Goal: Obtain resource: Download file/media

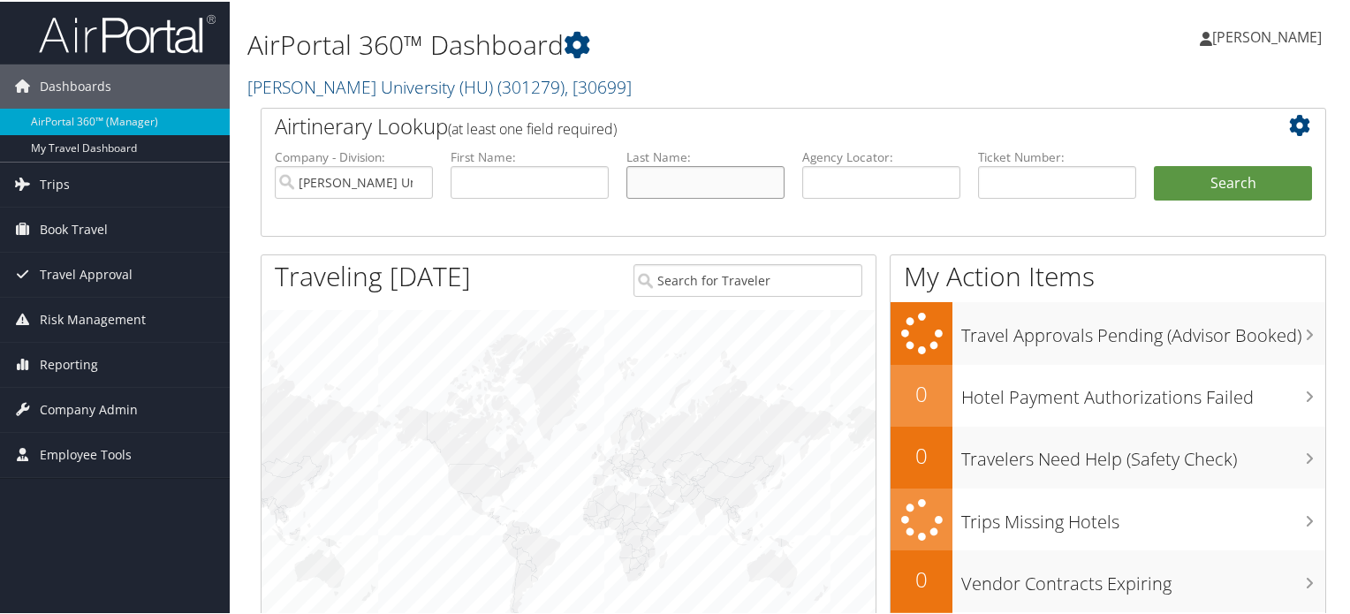
click at [702, 181] on input "text" at bounding box center [706, 180] width 158 height 33
click at [840, 191] on input "text" at bounding box center [881, 180] width 158 height 33
click at [910, 179] on input "text" at bounding box center [881, 180] width 158 height 33
paste input "C9ND2C"
type input "C9ND2C"
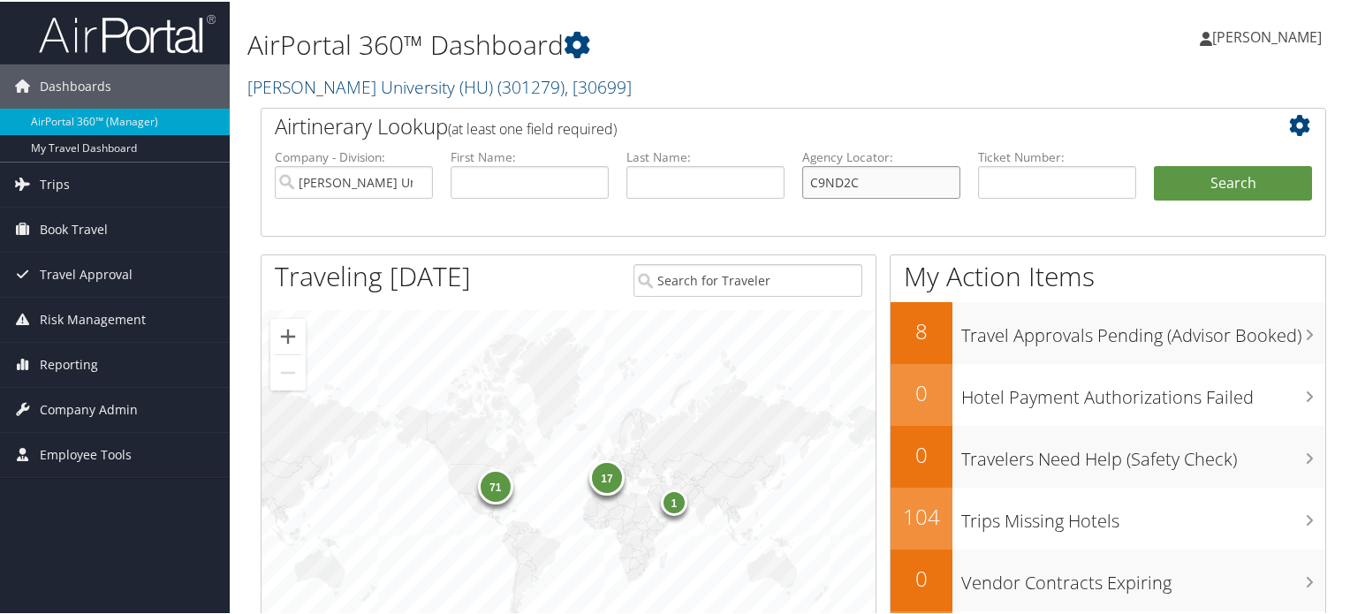
click at [1154, 164] on button "Search" at bounding box center [1233, 181] width 158 height 35
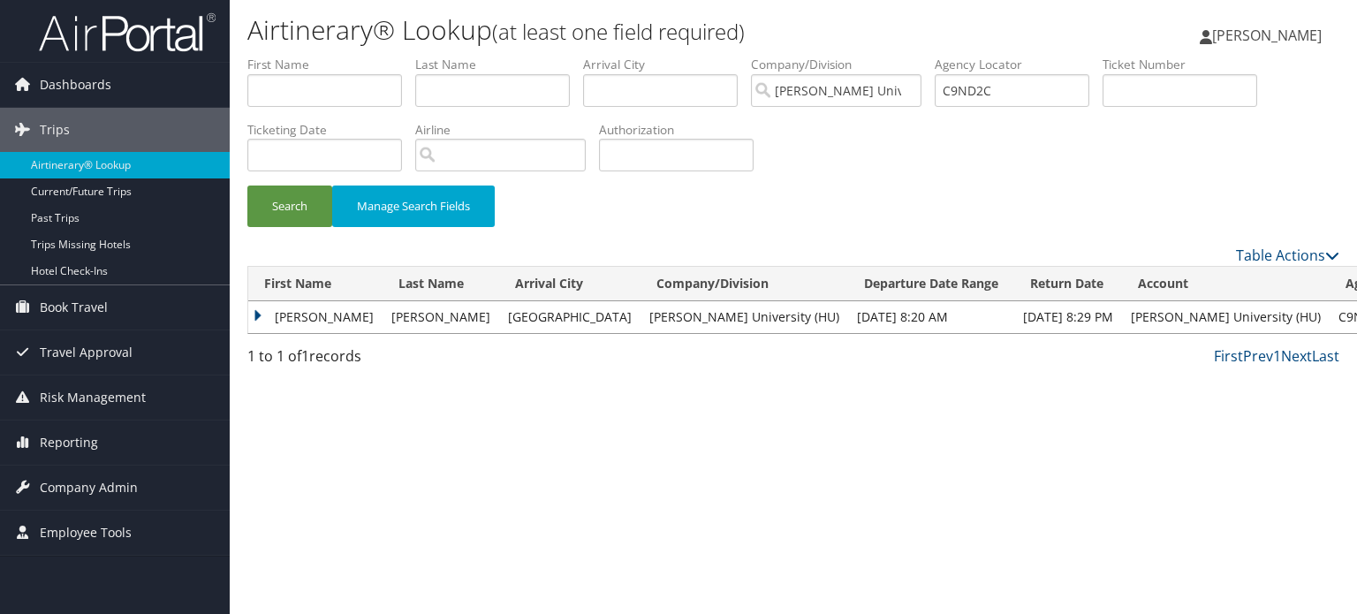
click at [255, 310] on td "SHYLON PIERRE" at bounding box center [315, 317] width 134 height 32
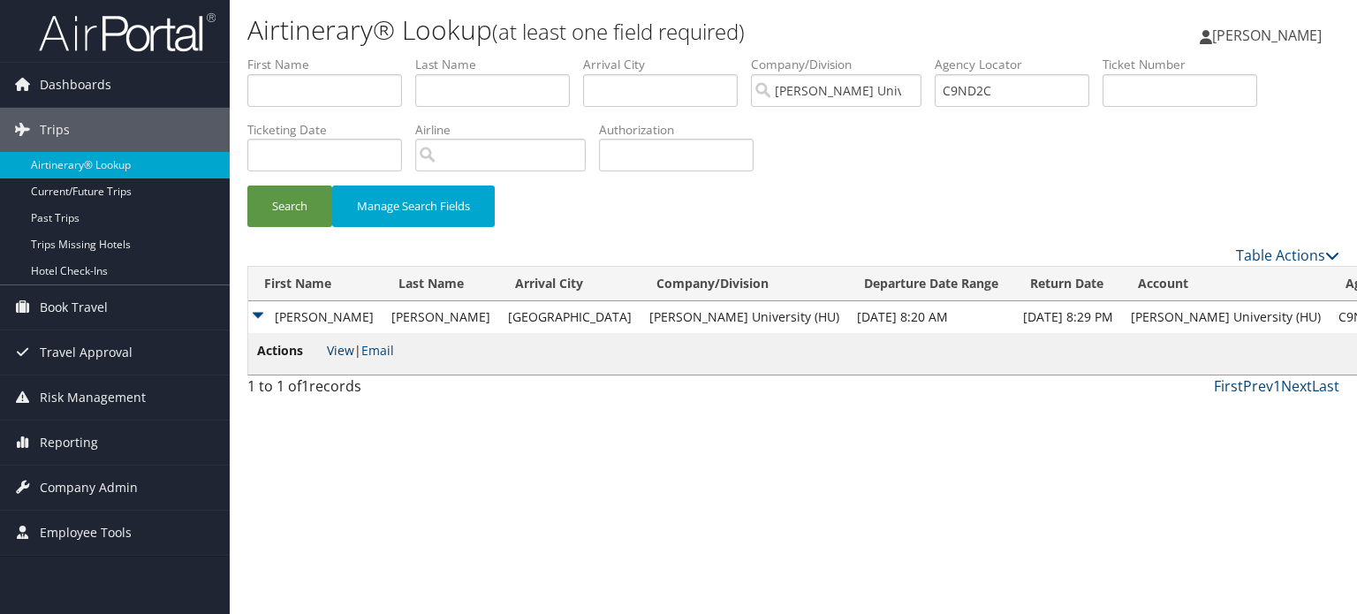
click at [343, 346] on link "View" at bounding box center [340, 350] width 27 height 17
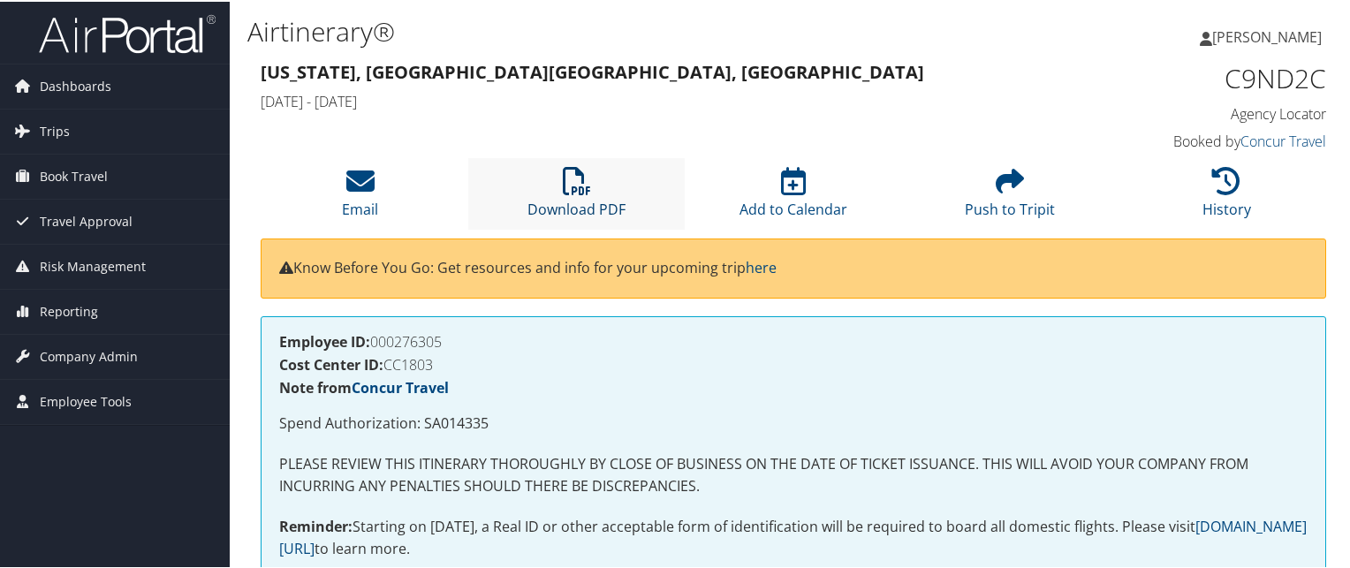
click at [579, 201] on link "Download PDF" at bounding box center [577, 196] width 98 height 42
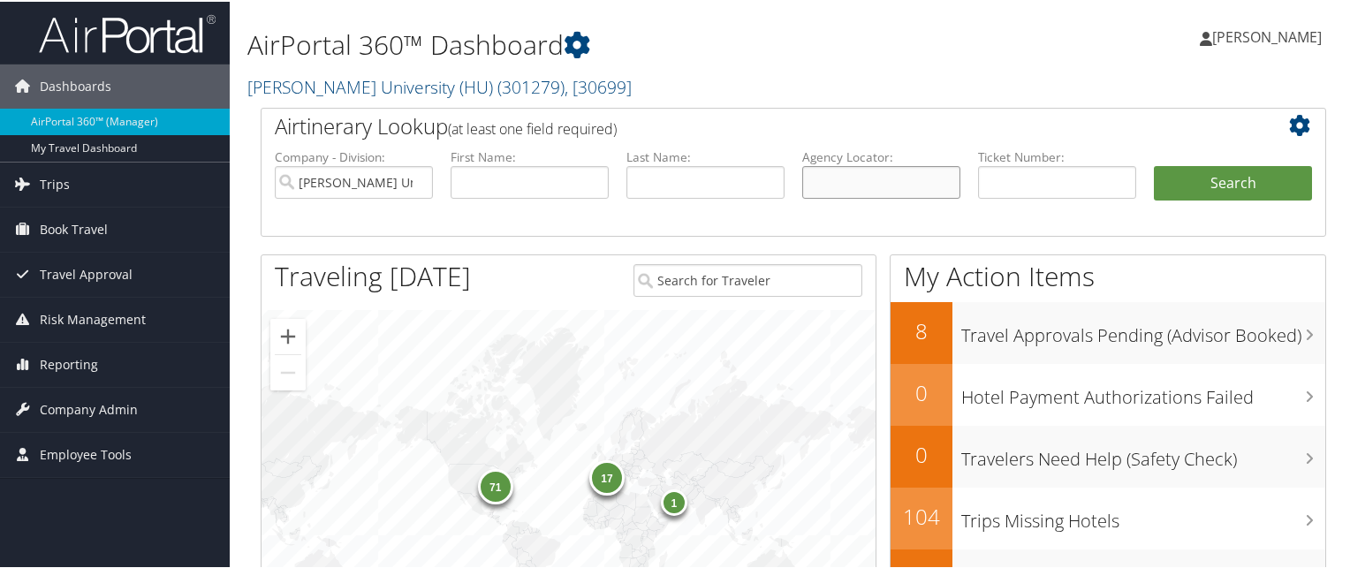
click at [869, 165] on input "text" at bounding box center [881, 180] width 158 height 33
paste input "C5YTKJ"
type input "C5YTKJ"
click at [1154, 164] on button "Search" at bounding box center [1233, 181] width 158 height 35
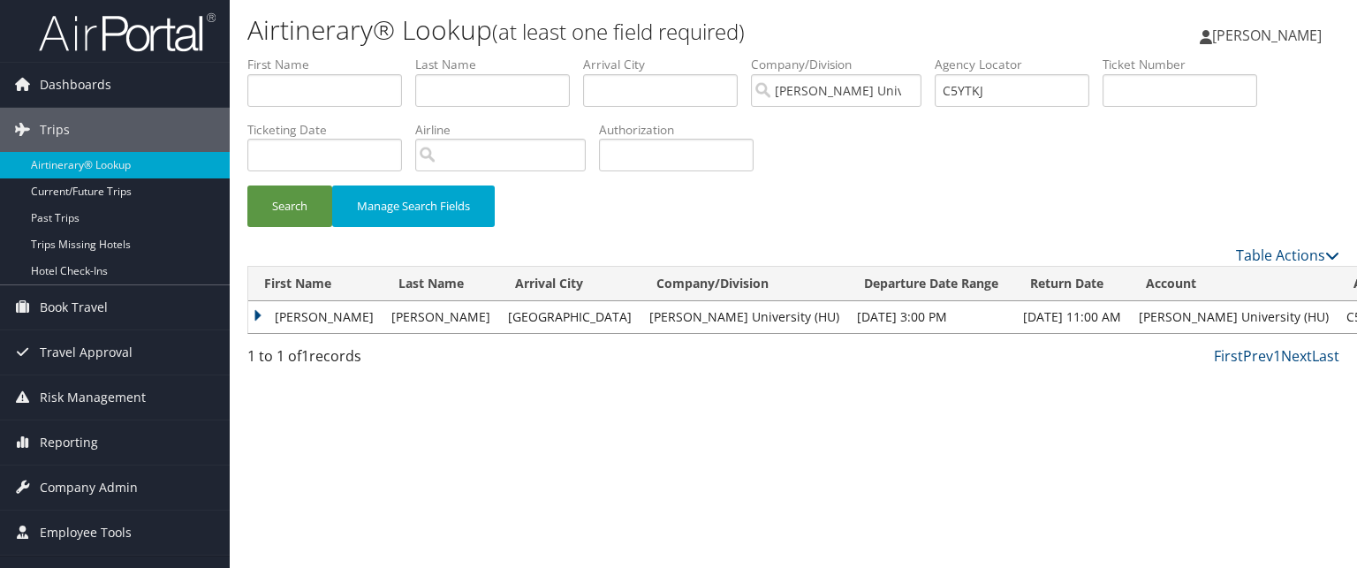
click at [272, 316] on td "TEHUT YIBELTAL" at bounding box center [315, 317] width 134 height 32
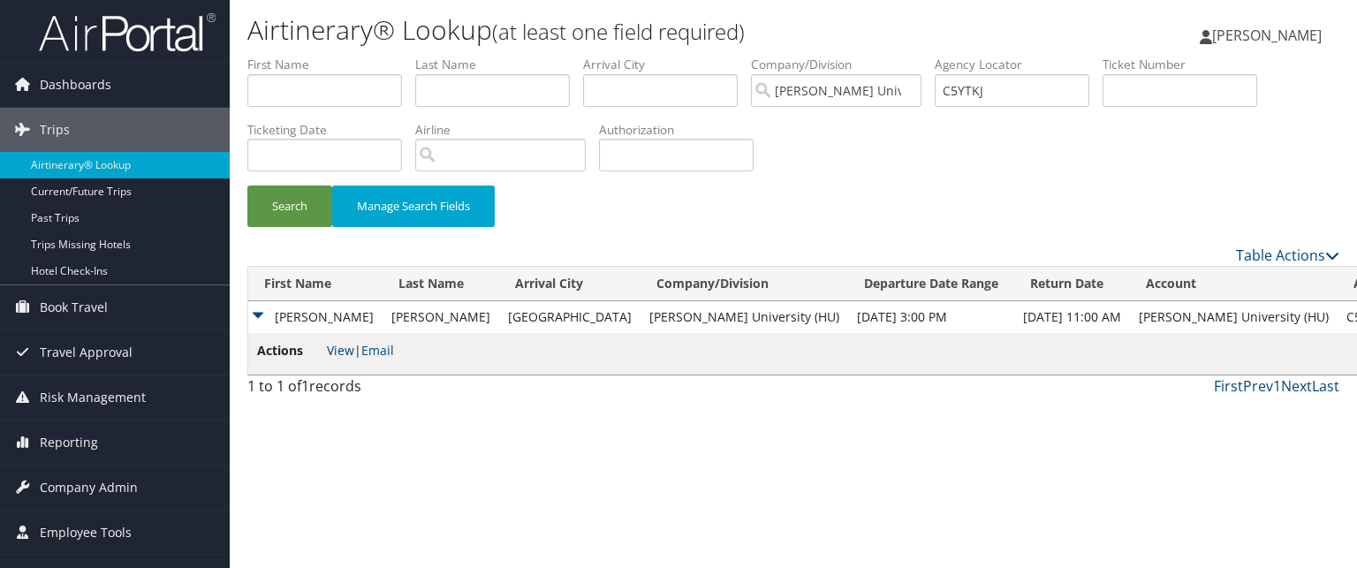
click at [330, 348] on link "View" at bounding box center [340, 350] width 27 height 17
click at [293, 311] on td "TEHUT YIBELTAL" at bounding box center [315, 317] width 134 height 32
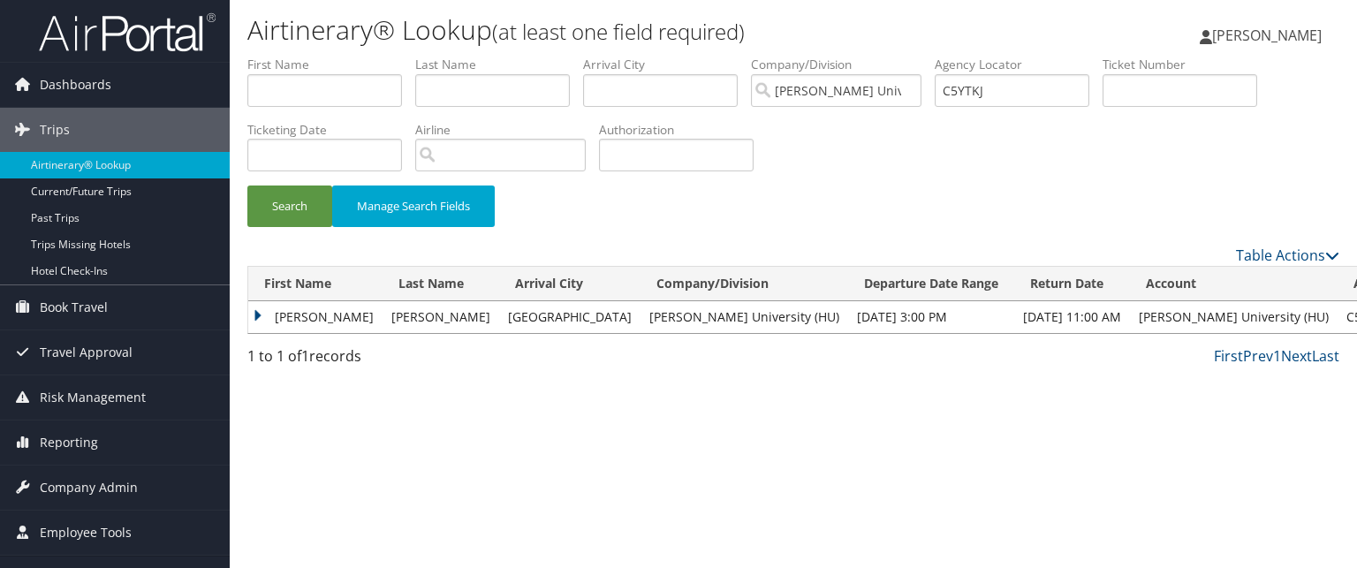
click at [268, 317] on td "TEHUT YIBELTAL" at bounding box center [315, 317] width 134 height 32
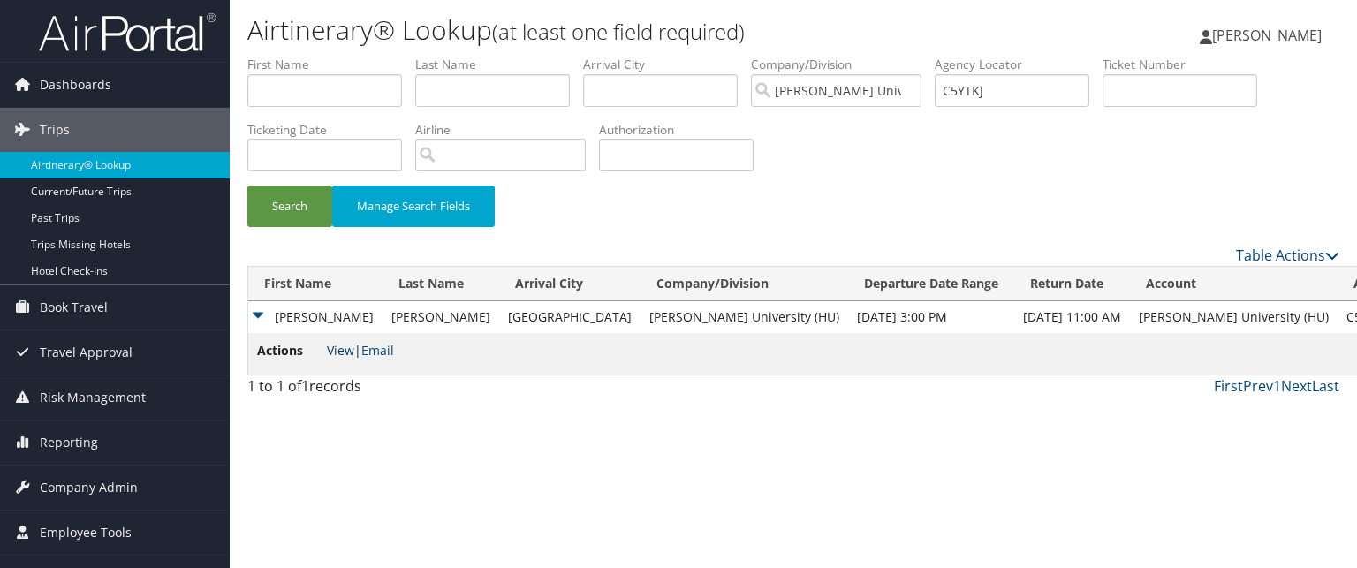
click at [345, 352] on link "View" at bounding box center [340, 350] width 27 height 17
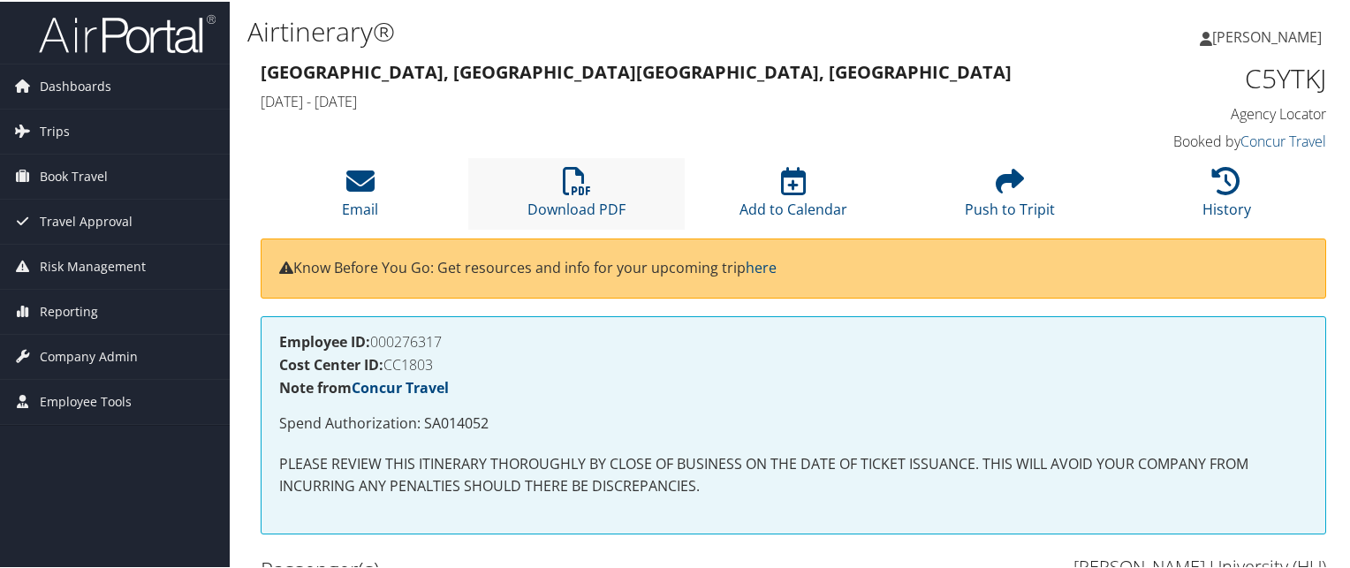
click at [613, 177] on li "Download PDF" at bounding box center [576, 192] width 217 height 72
